Goal: Information Seeking & Learning: Learn about a topic

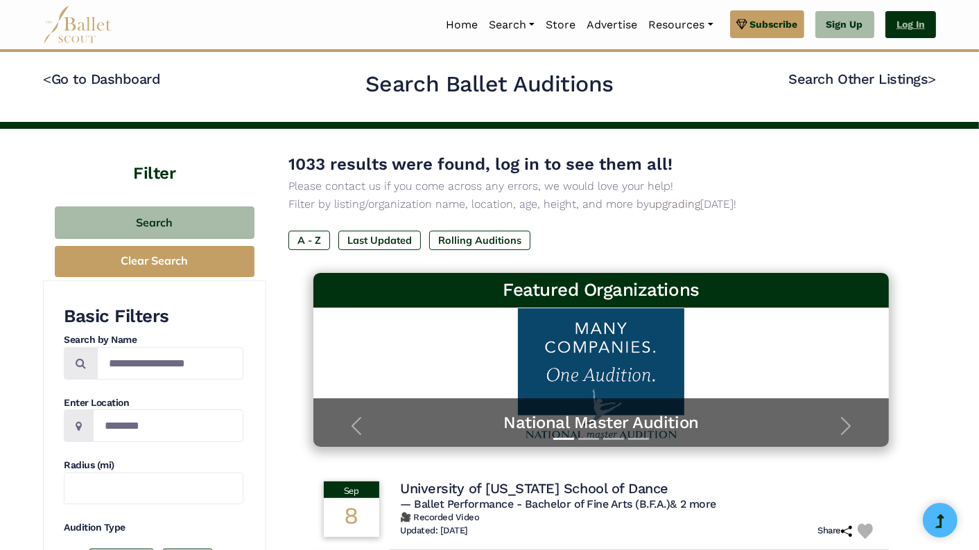
click at [899, 26] on link "Log In" at bounding box center [910, 25] width 51 height 28
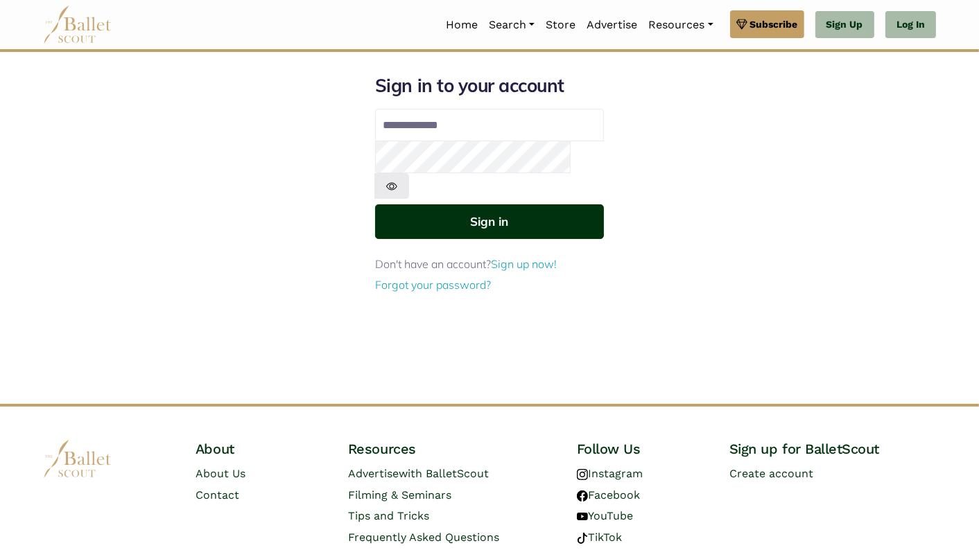
type input "**********"
click at [559, 204] on button "Sign in" at bounding box center [489, 221] width 229 height 34
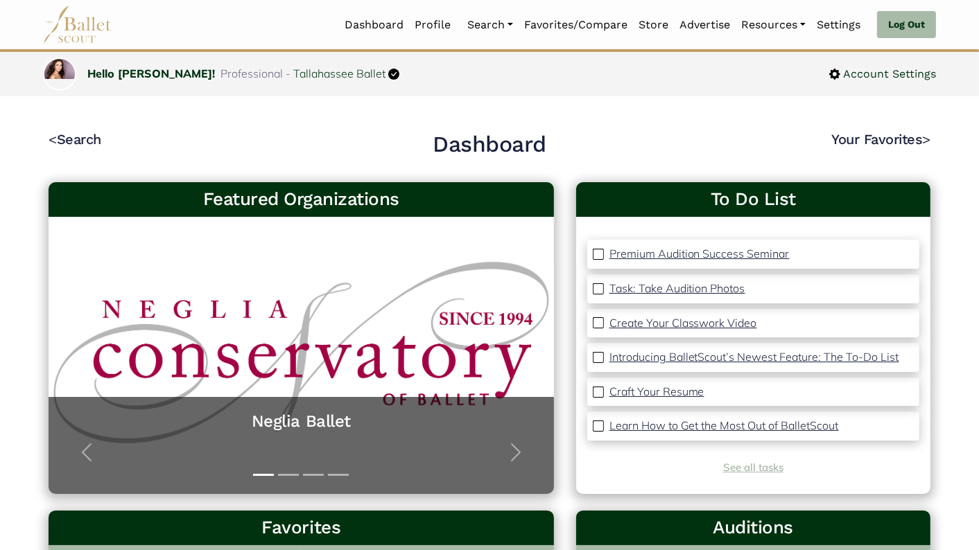
click at [760, 467] on link "See all tasks" at bounding box center [753, 467] width 60 height 13
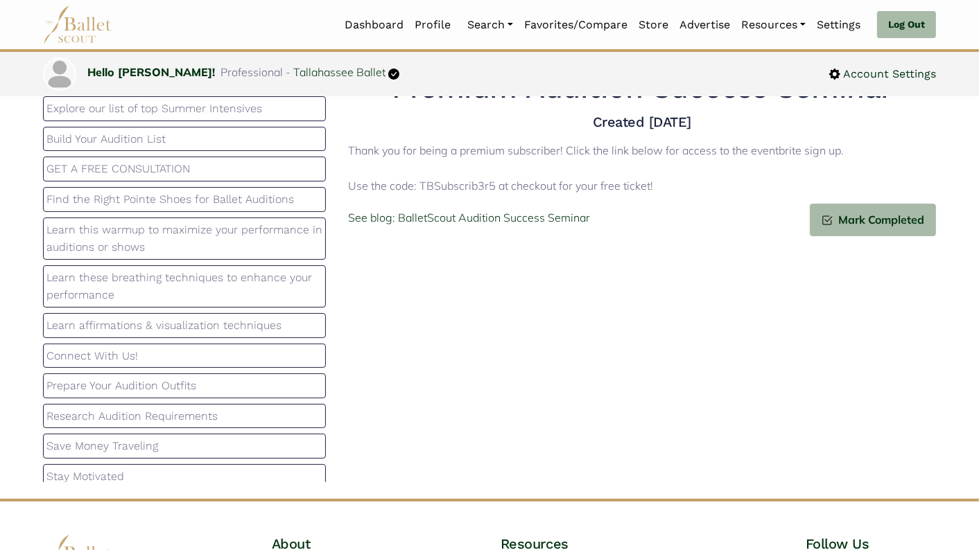
scroll to position [94, 0]
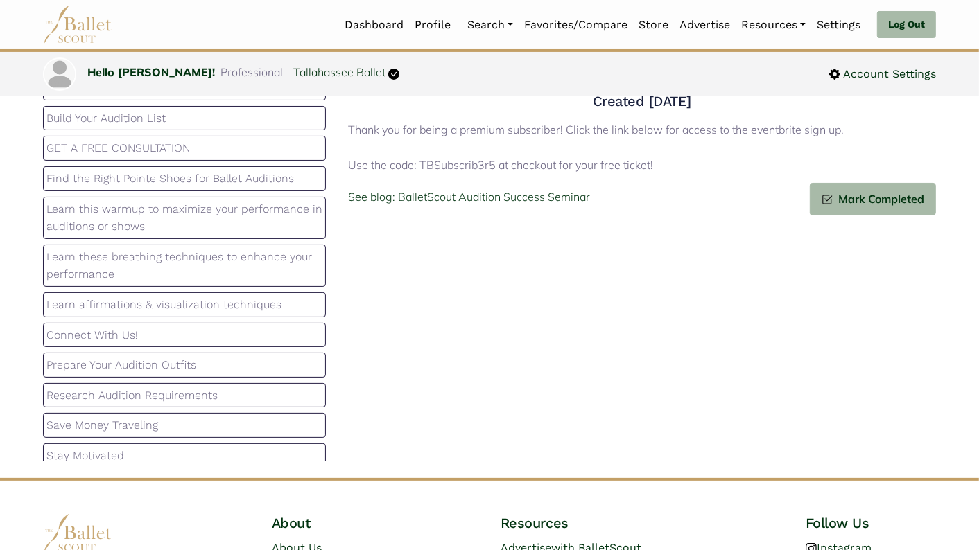
click at [194, 447] on p "Stay Motivated" at bounding box center [184, 456] width 276 height 18
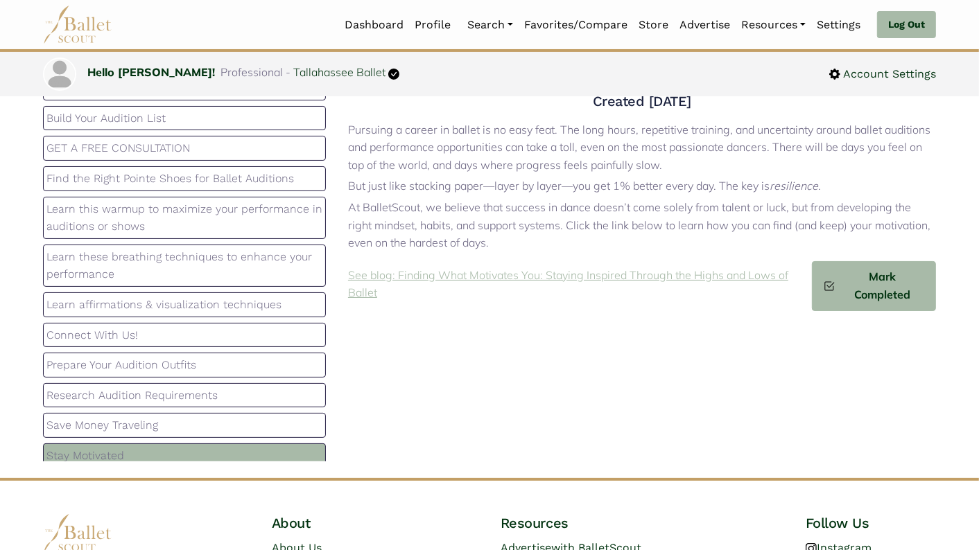
click at [647, 278] on p "See blog: Finding What Motivates You: Staying Inspired Through the Highs and Lo…" at bounding box center [580, 284] width 464 height 35
click at [210, 419] on p "Save Money Traveling" at bounding box center [184, 426] width 276 height 18
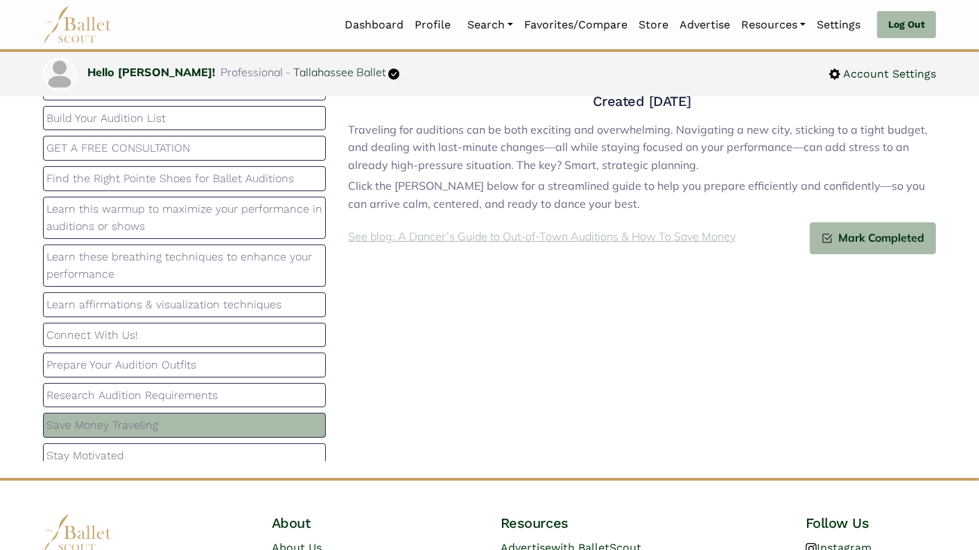
click at [534, 236] on p "See blog: A Dancer’s Guide to Out-of-Town Auditions & How To Save Money" at bounding box center [541, 237] width 387 height 18
click at [229, 387] on p "Research Audition Requirements" at bounding box center [184, 396] width 276 height 18
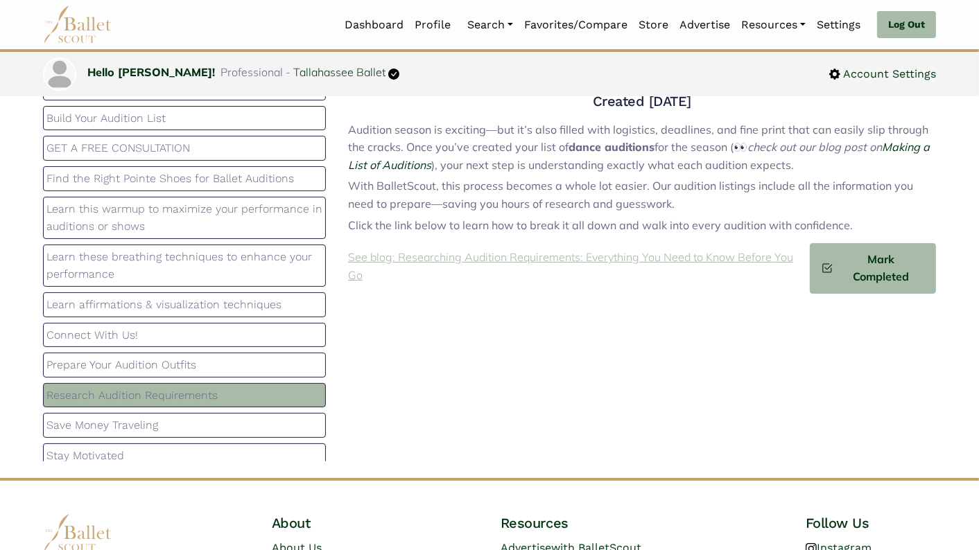
click at [507, 260] on p "See blog: Researching Audition Requirements: Everything You Need to Know Before…" at bounding box center [579, 266] width 462 height 35
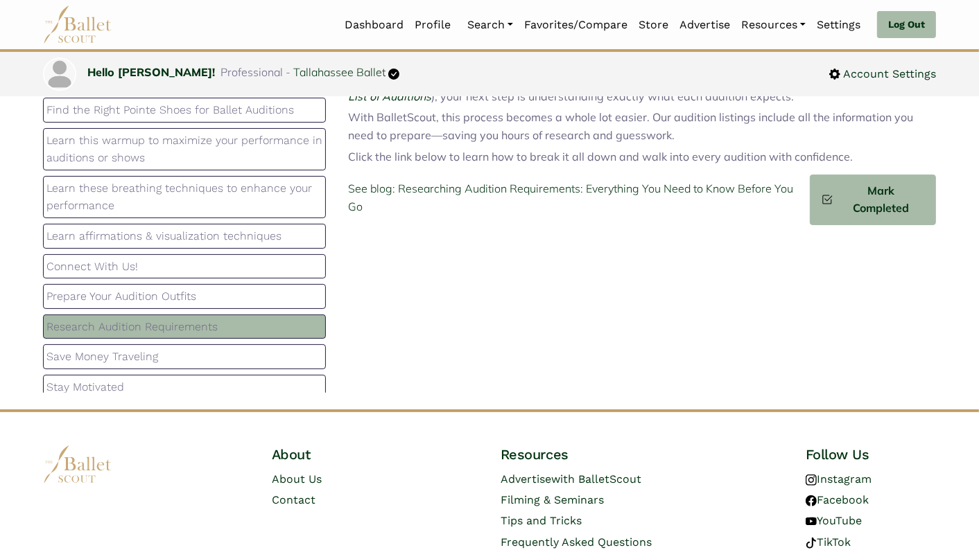
scroll to position [161, 0]
click at [473, 191] on p "See blog: Researching Audition Requirements: Everything You Need to Know Before…" at bounding box center [579, 198] width 462 height 35
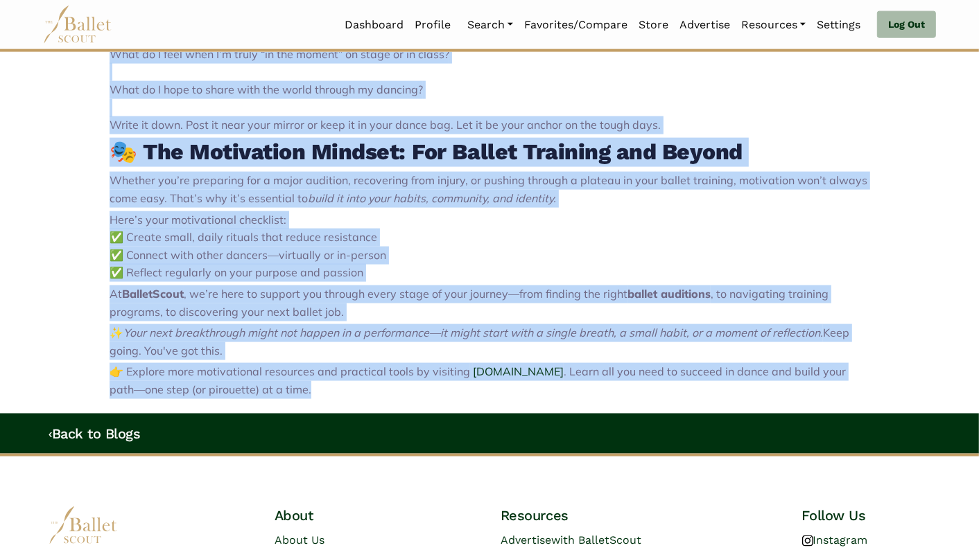
scroll to position [1500, 0]
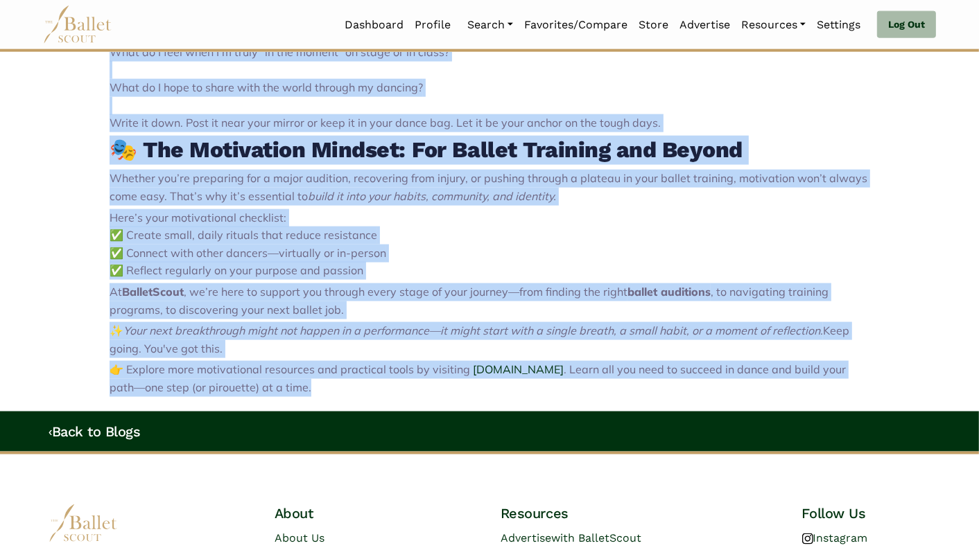
drag, startPoint x: 109, startPoint y: 173, endPoint x: 337, endPoint y: 380, distance: 308.1
copy div "Finding What Motivates You: Staying Inspired Through the Highs and Lows of Ball…"
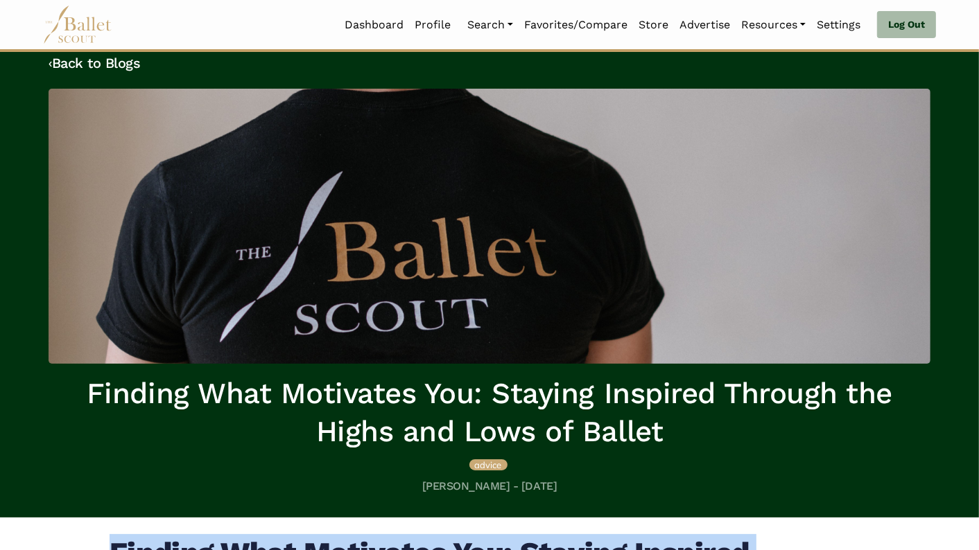
scroll to position [0, 0]
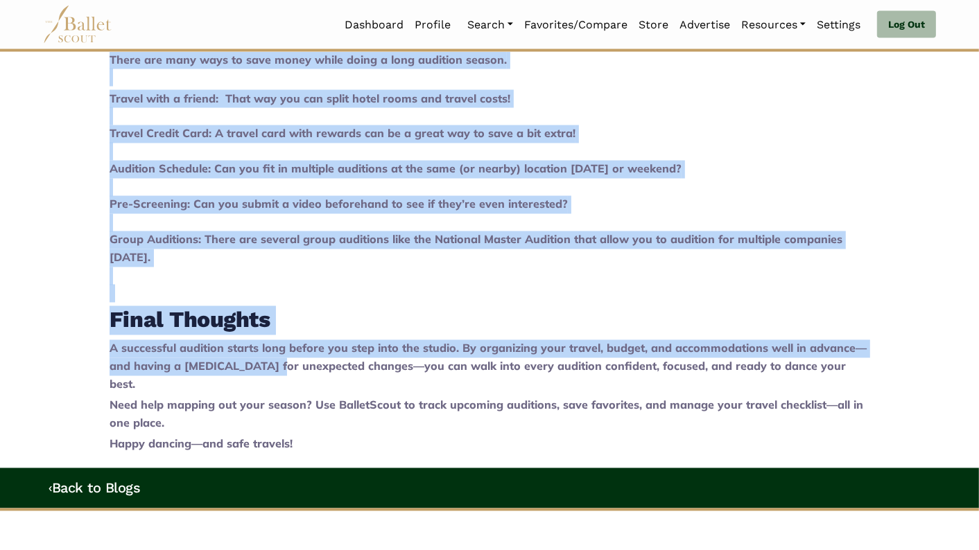
scroll to position [2090, 0]
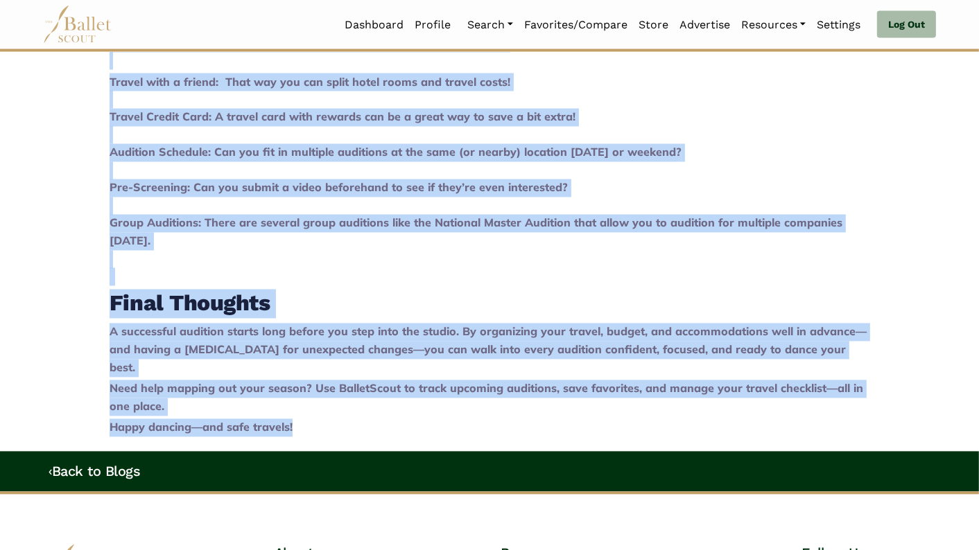
drag, startPoint x: 111, startPoint y: 156, endPoint x: 303, endPoint y: 409, distance: 317.6
copy div "L Ipsumd’s Ametc ad Eli-se-Doei Temporinc & Utl Et Dolo Magna Aliquaeni adm ven…"
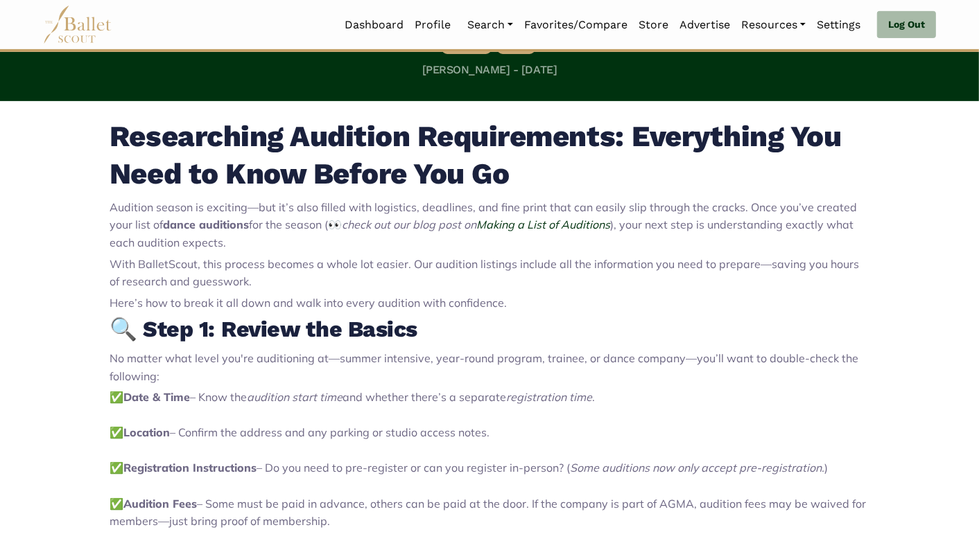
scroll to position [414, 0]
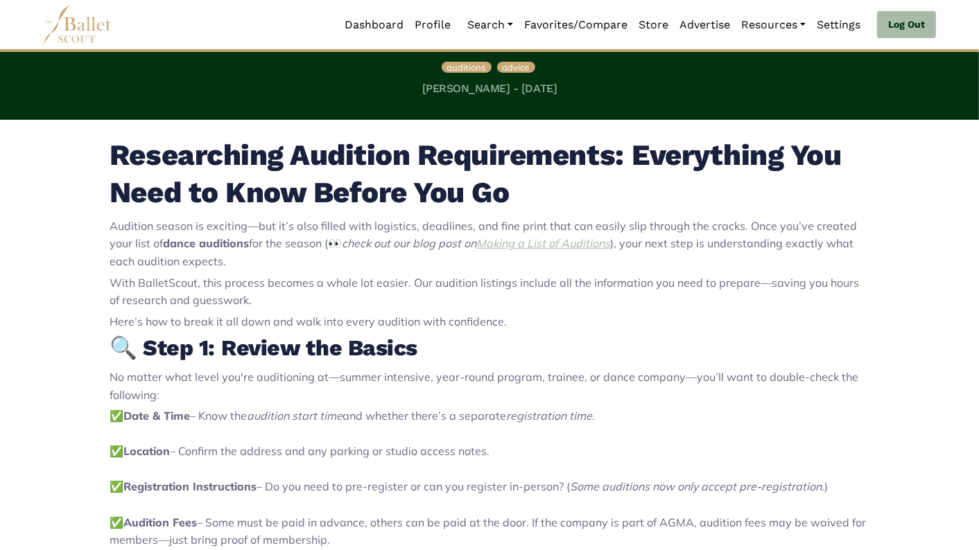
click at [552, 244] on span "Making a List of Auditions" at bounding box center [543, 243] width 134 height 14
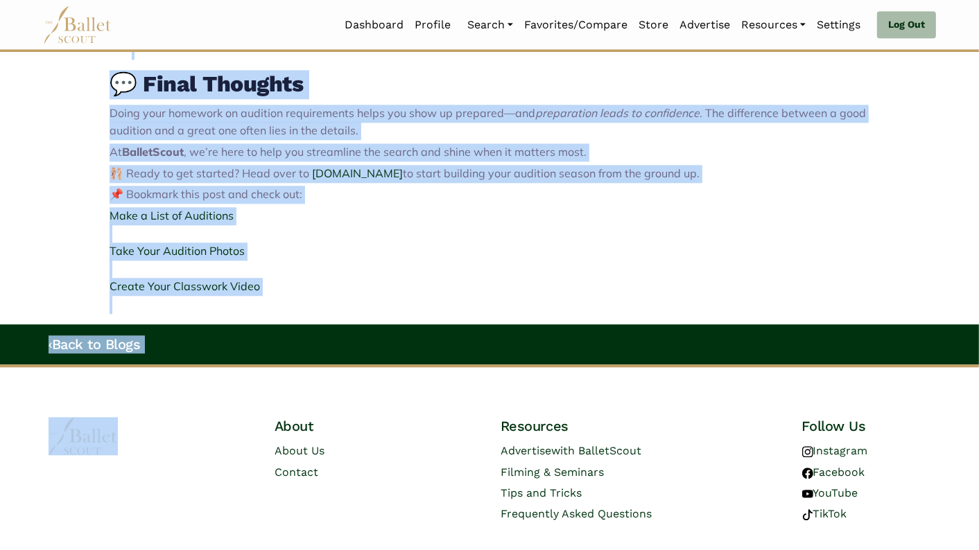
scroll to position [2582, 0]
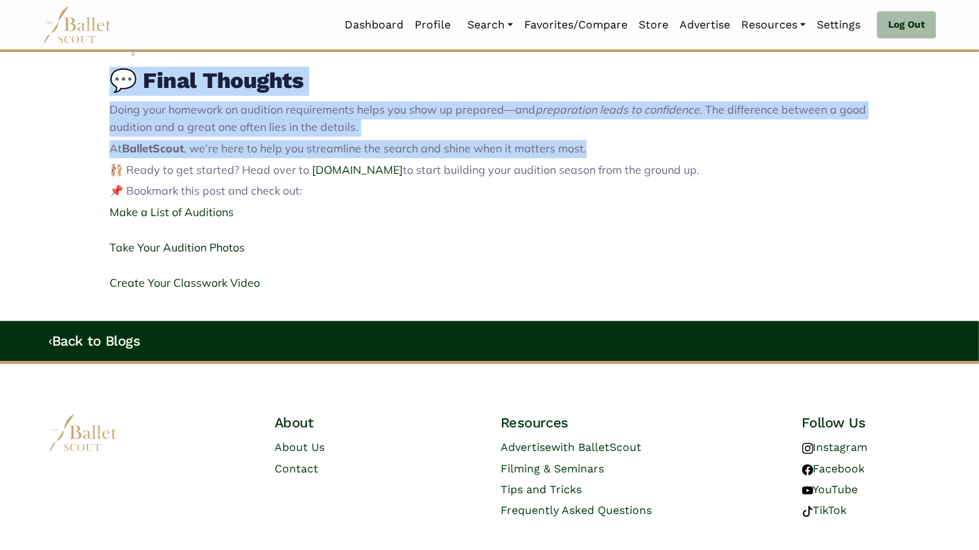
drag, startPoint x: 110, startPoint y: 181, endPoint x: 584, endPoint y: 146, distance: 475.3
copy div "Loremipsumd Sitametc Adipiscingel: Seddoeiusm Tem Inci ut Labo Etdolo Mag Al En…"
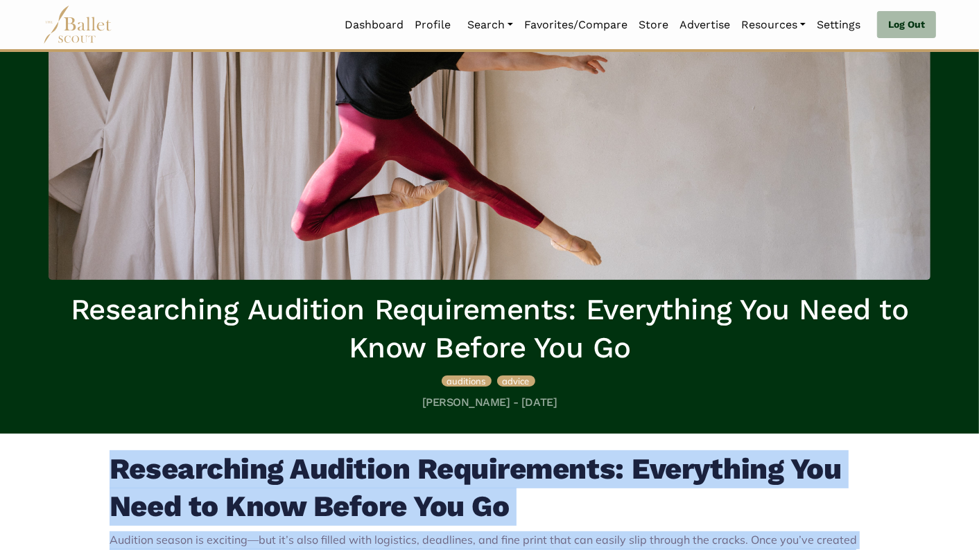
scroll to position [0, 0]
